Goal: Task Accomplishment & Management: Use online tool/utility

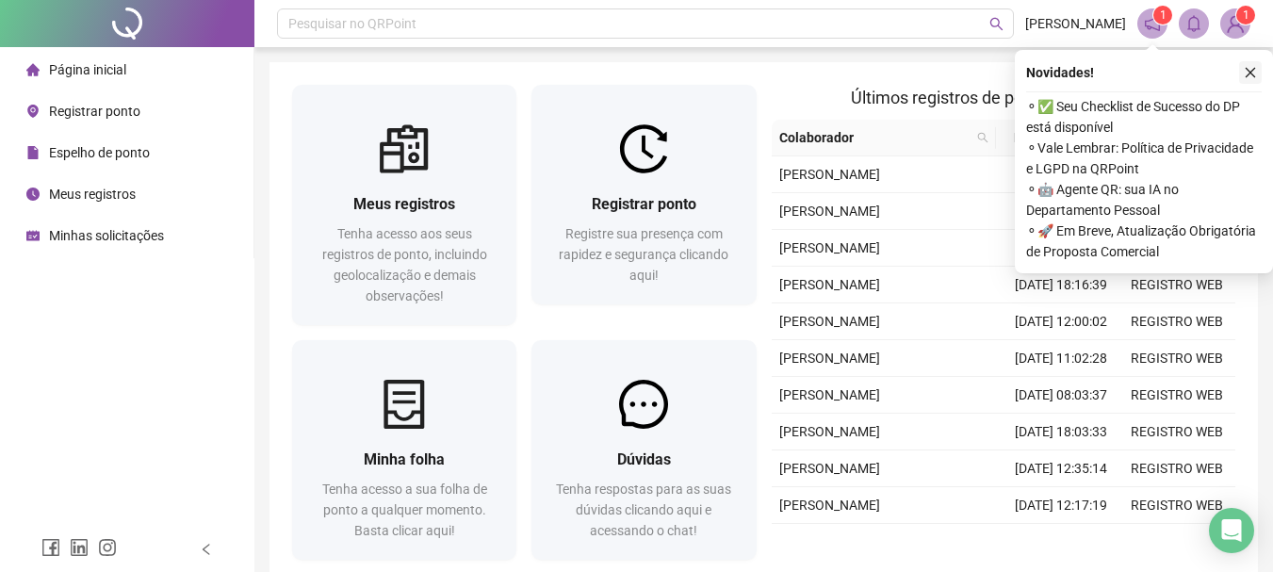
click at [1243, 68] on button "button" at bounding box center [1250, 72] width 23 height 23
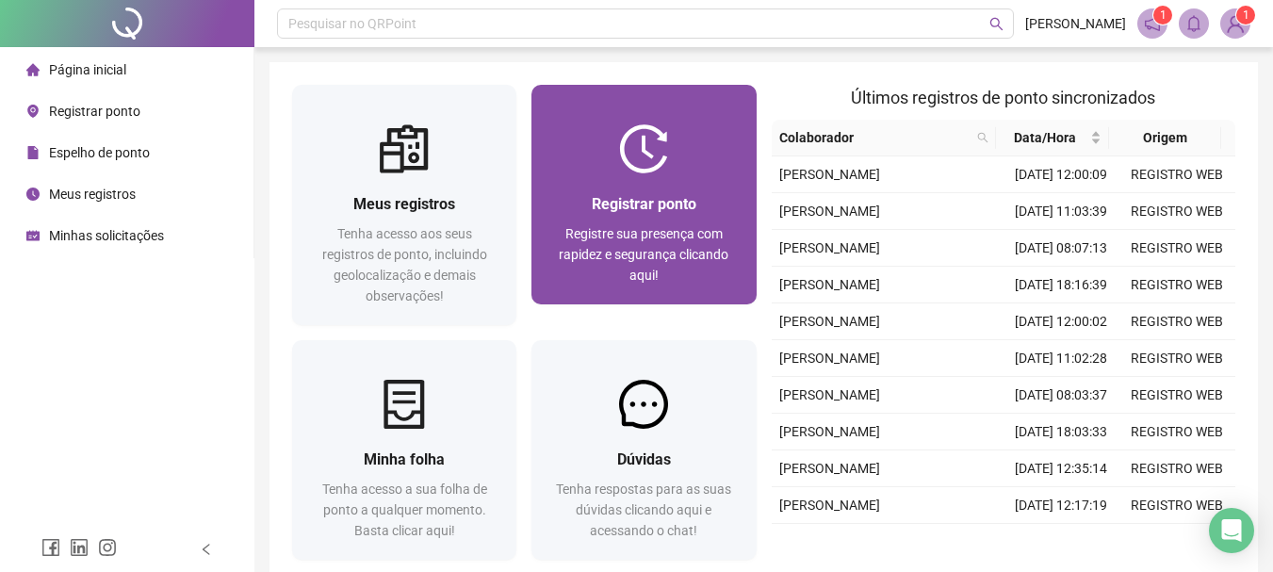
click at [692, 163] on div at bounding box center [643, 148] width 224 height 49
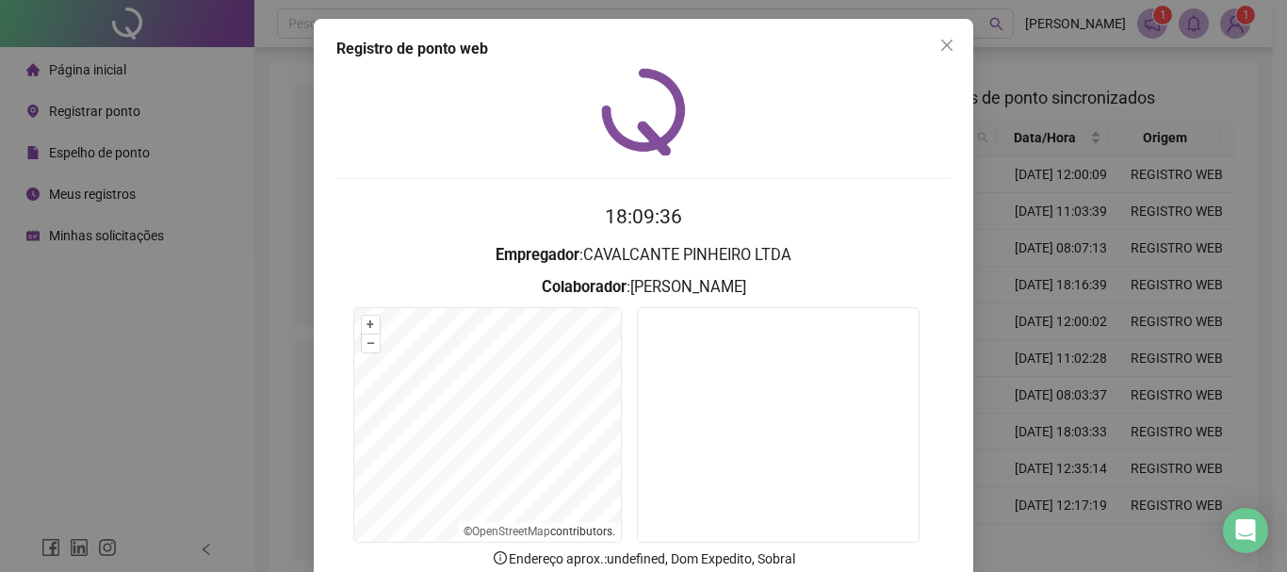
scroll to position [94, 0]
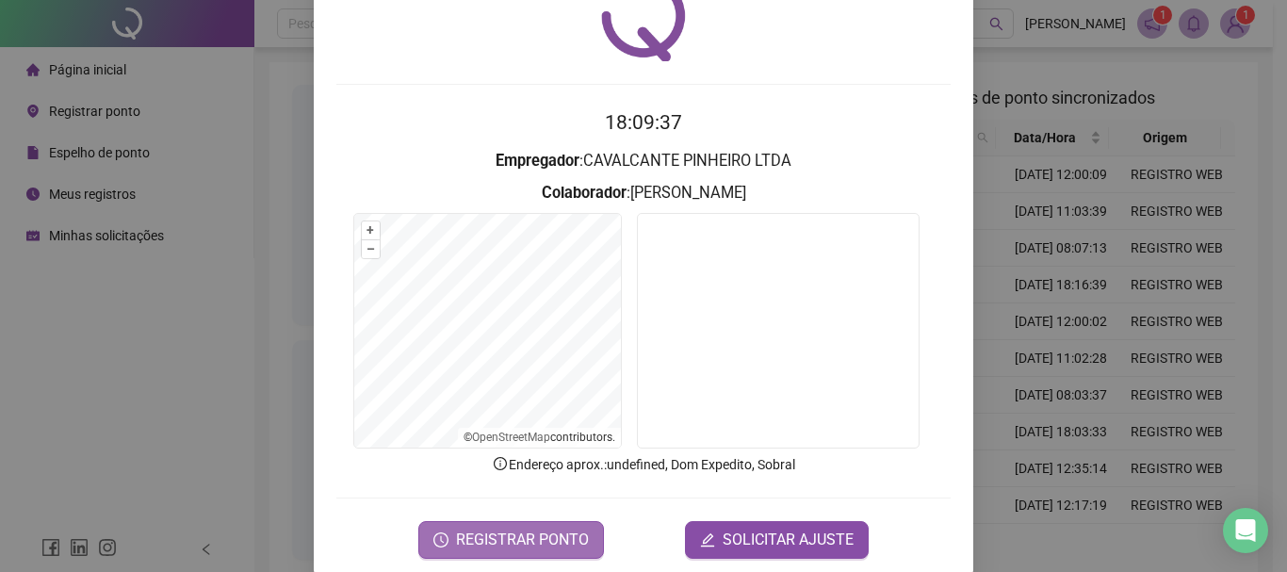
click at [503, 529] on span "REGISTRAR PONTO" at bounding box center [522, 540] width 133 height 23
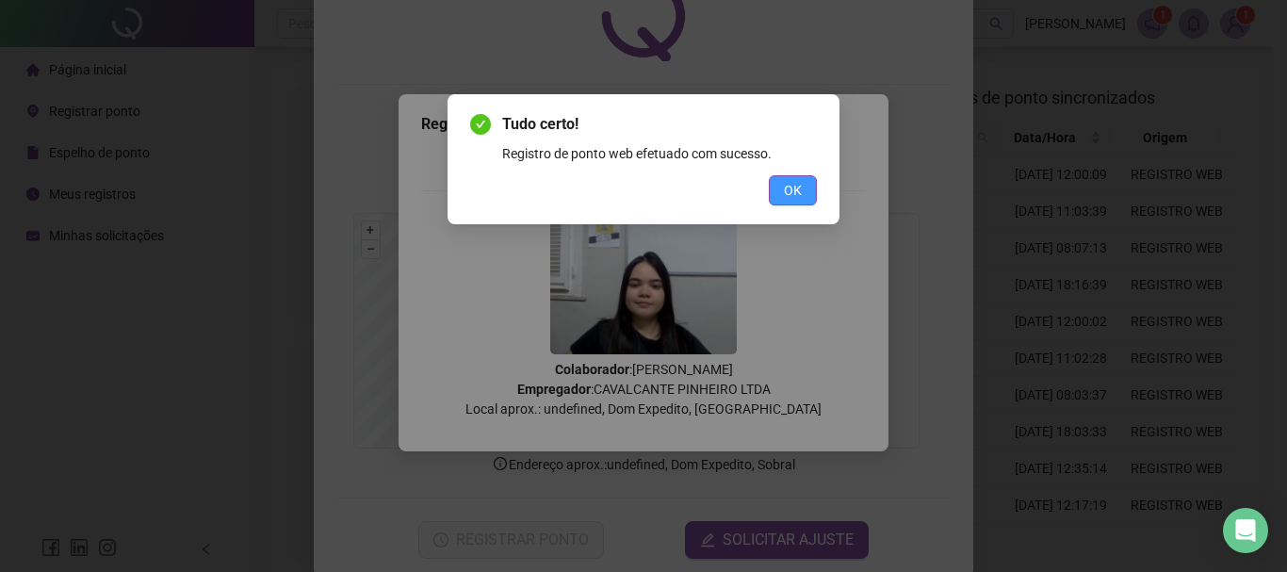
click at [773, 188] on button "OK" at bounding box center [793, 190] width 48 height 30
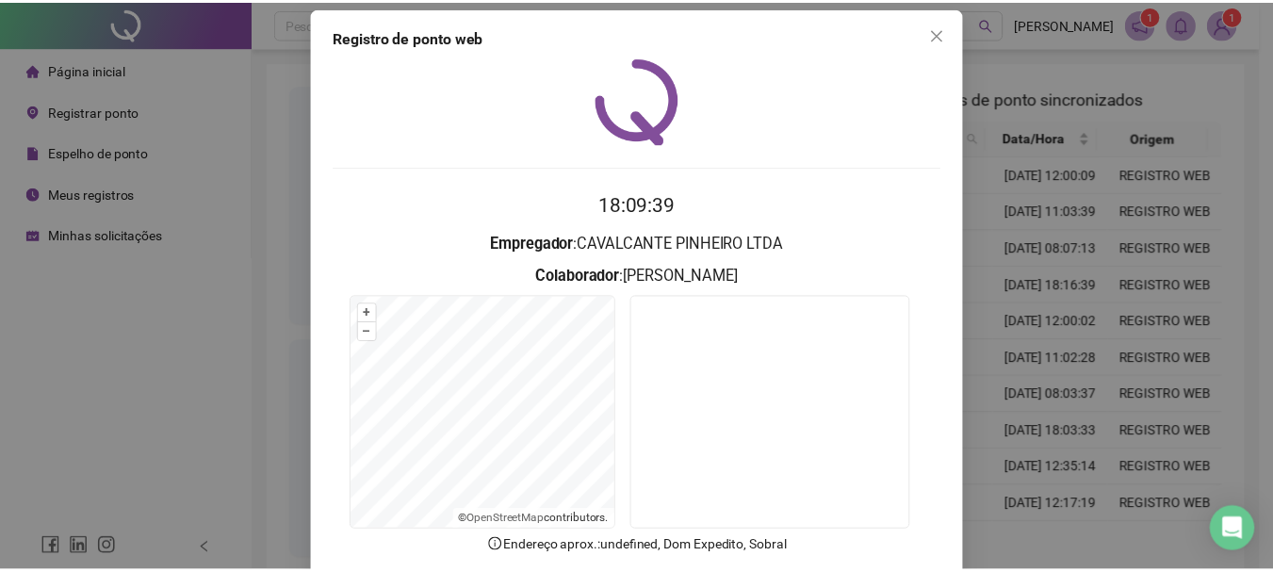
scroll to position [0, 0]
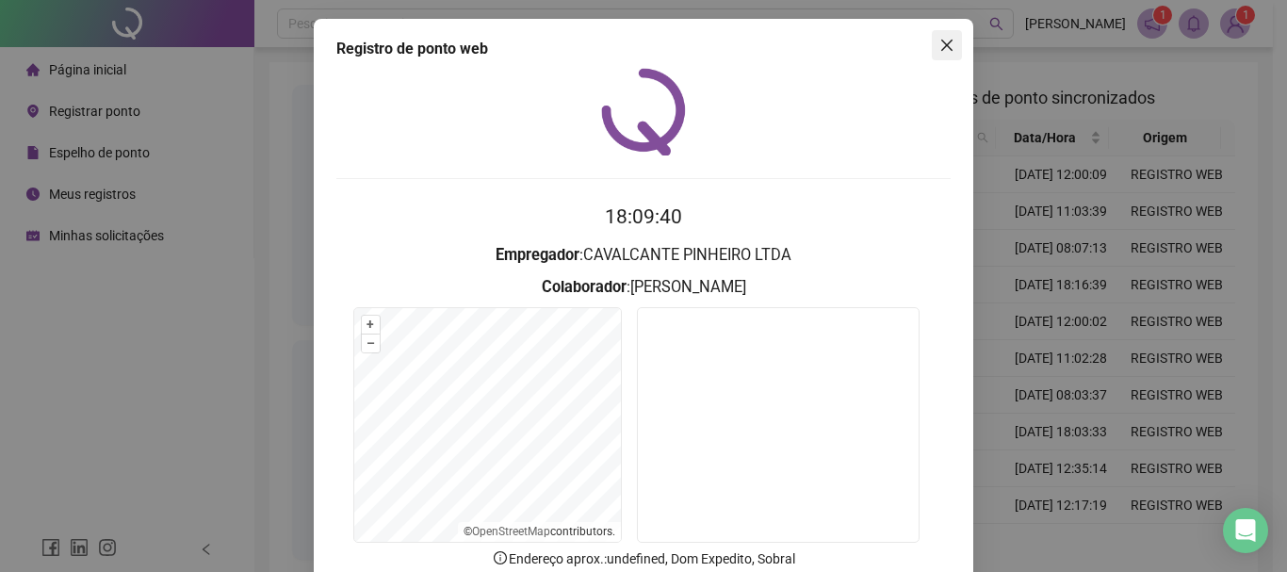
click at [939, 49] on icon "close" at bounding box center [946, 45] width 15 height 15
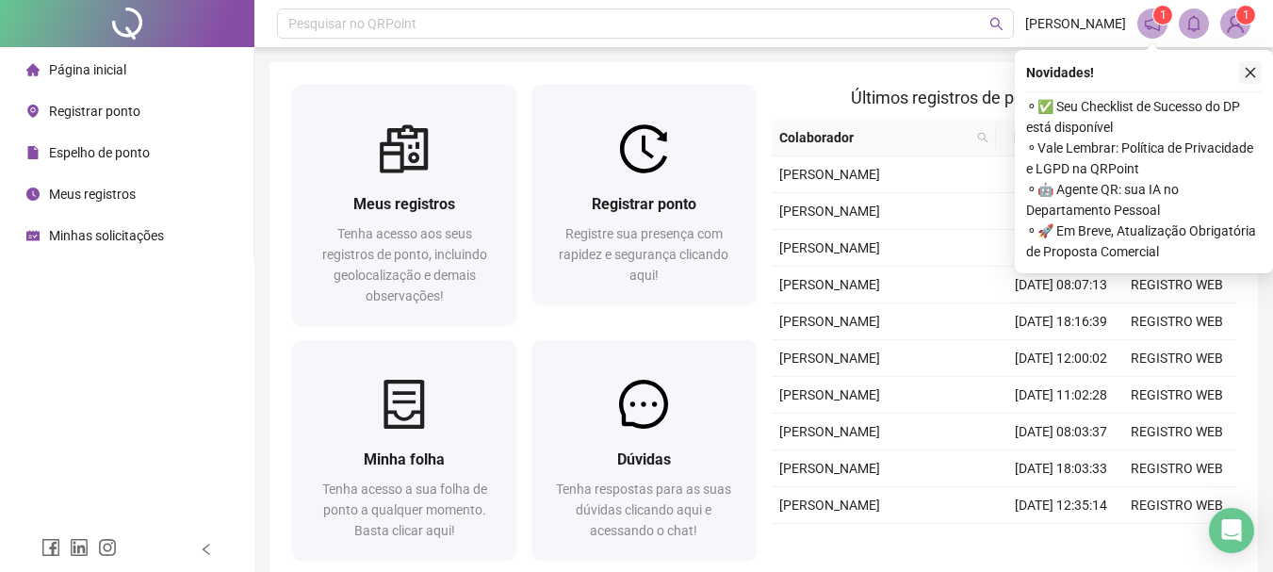
click at [1246, 73] on icon "close" at bounding box center [1250, 72] width 13 height 13
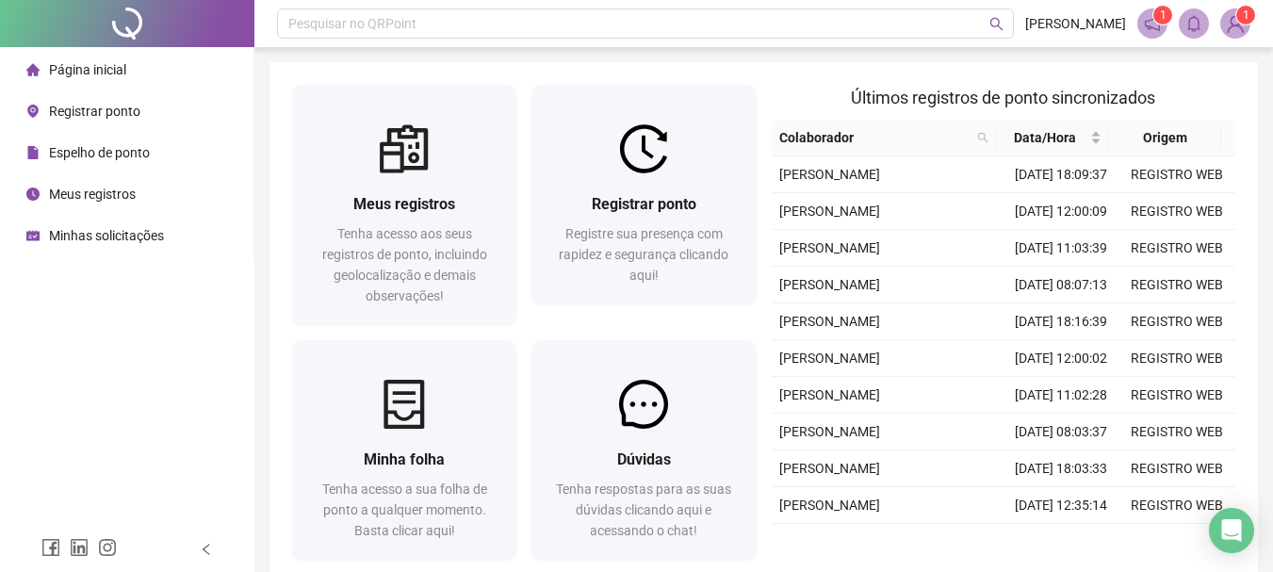
click at [1251, 28] on header "Pesquisar no QRPoint ANA SALES 1 1" at bounding box center [763, 23] width 1018 height 47
click at [1231, 25] on img at bounding box center [1235, 23] width 28 height 28
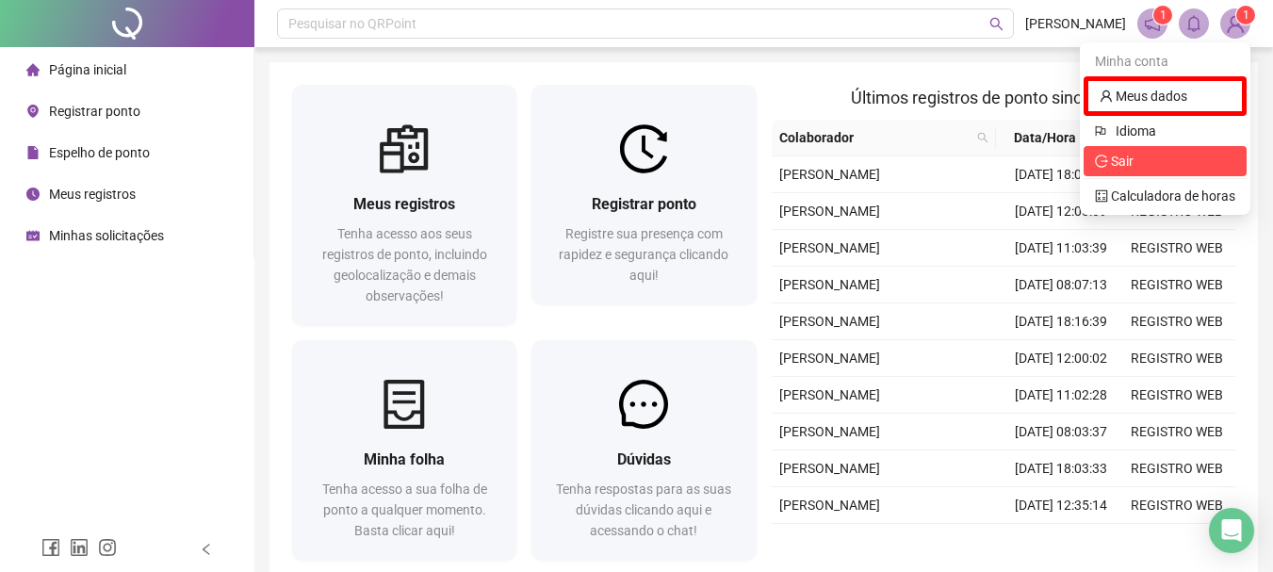
click at [1137, 166] on span "Sair" at bounding box center [1165, 161] width 140 height 21
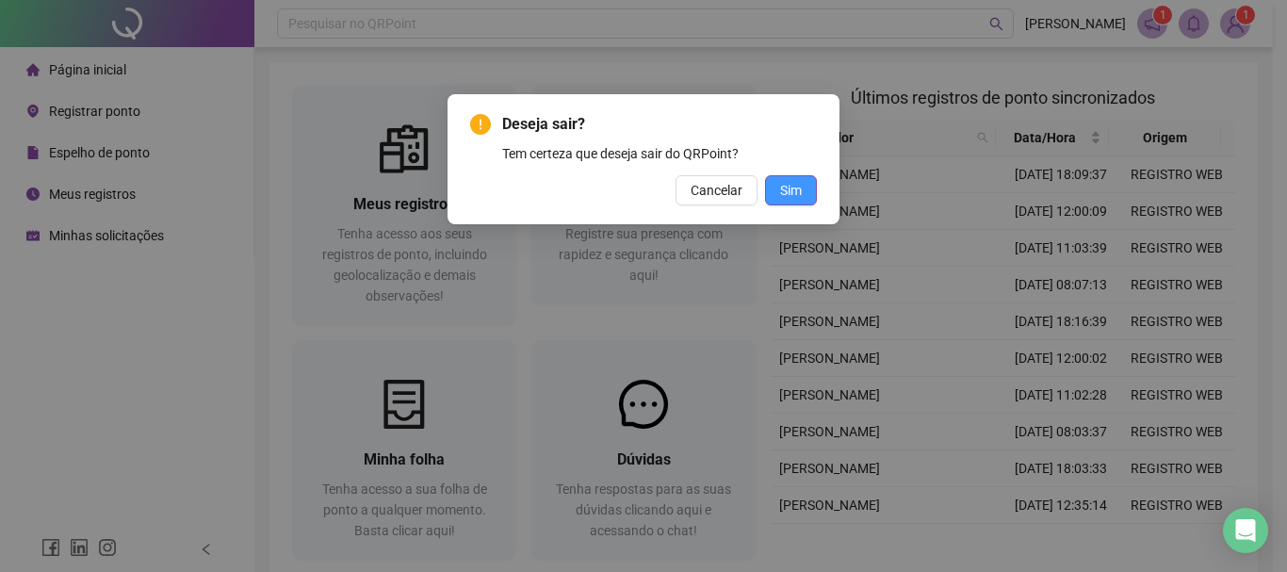
click at [796, 200] on span "Sim" at bounding box center [791, 190] width 22 height 21
